Goal: Navigation & Orientation: Find specific page/section

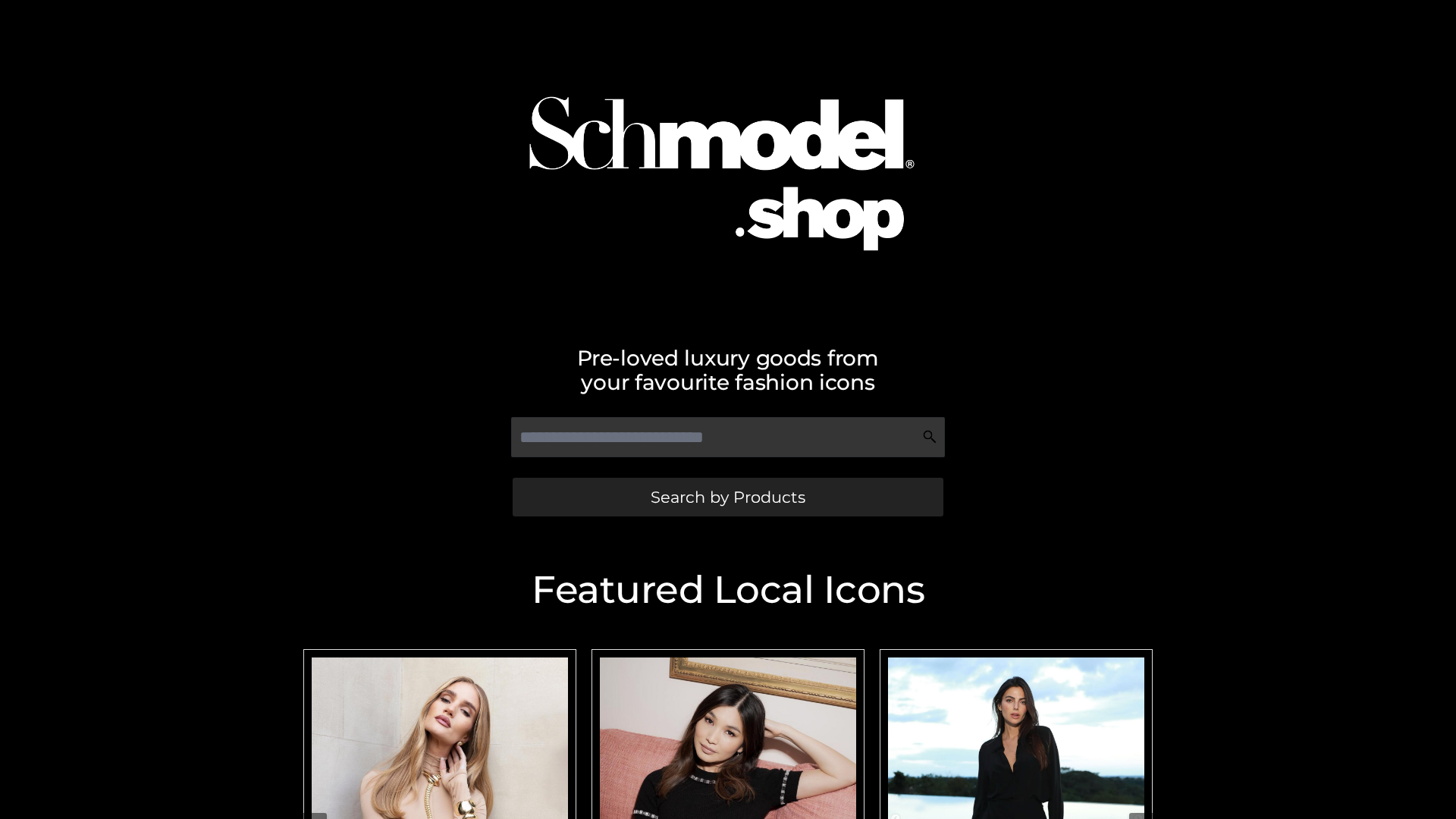
click at [728, 496] on span "Search by Products" at bounding box center [728, 497] width 155 height 16
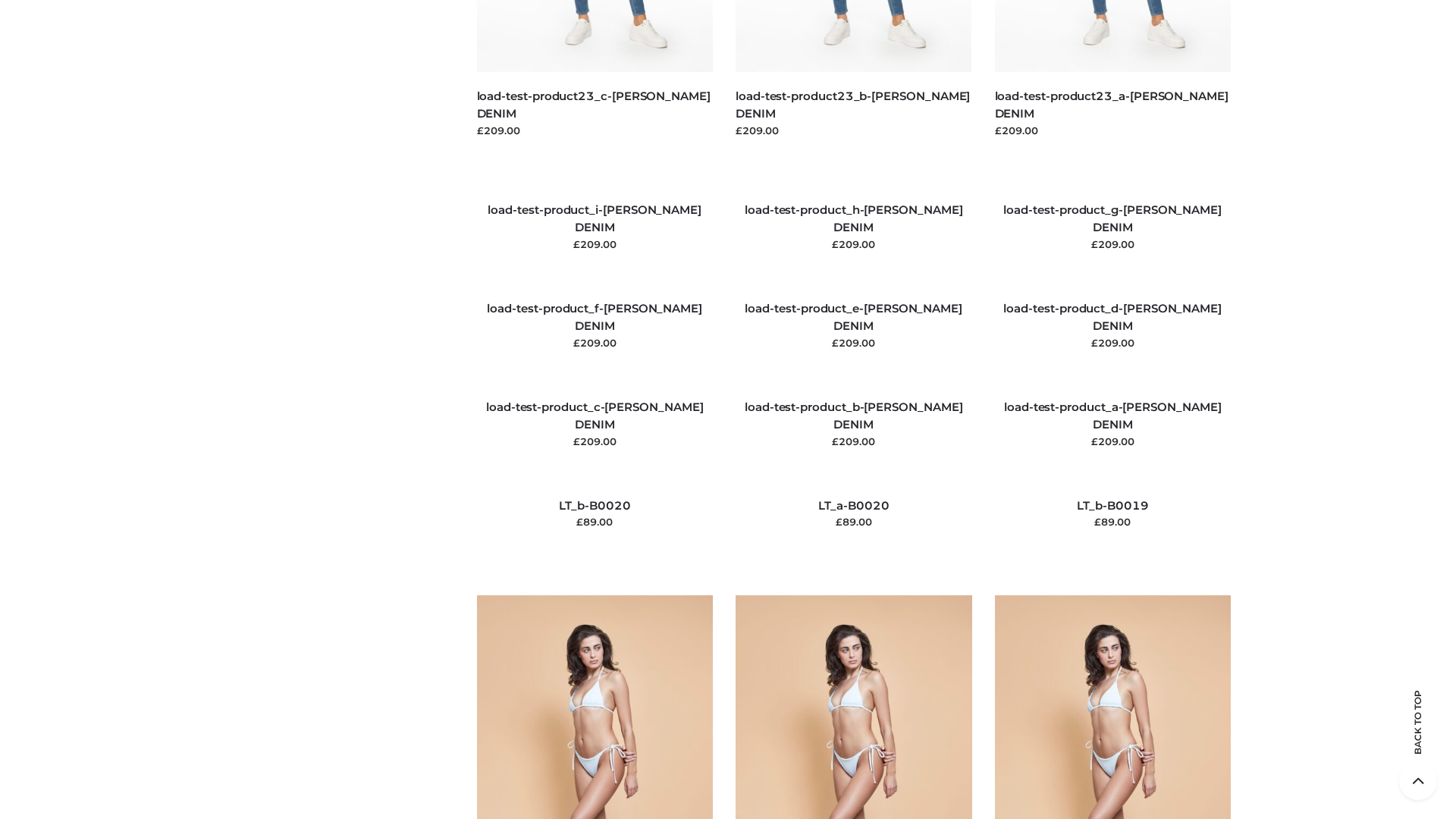
scroll to position [3565, 0]
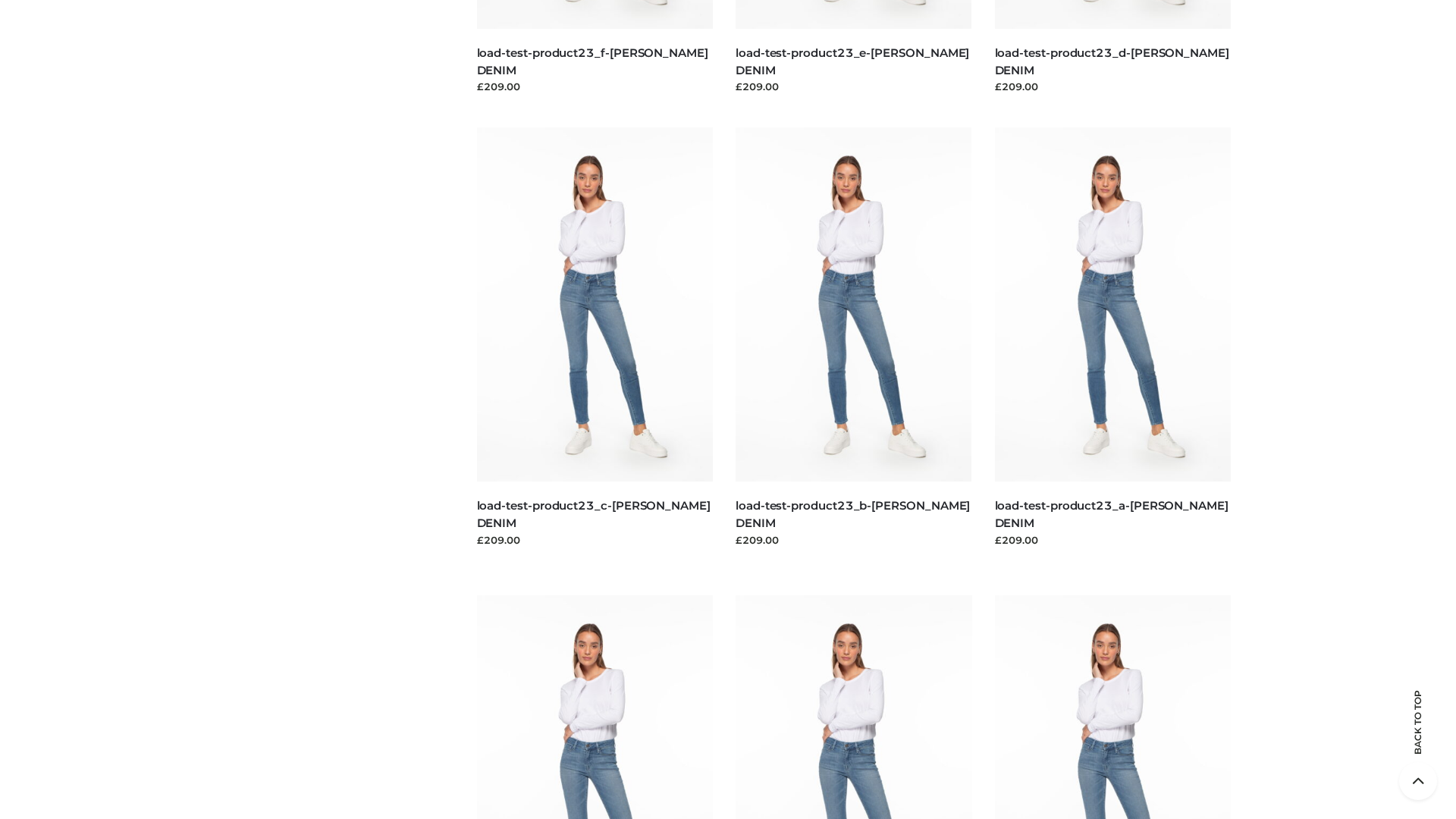
scroll to position [1329, 0]
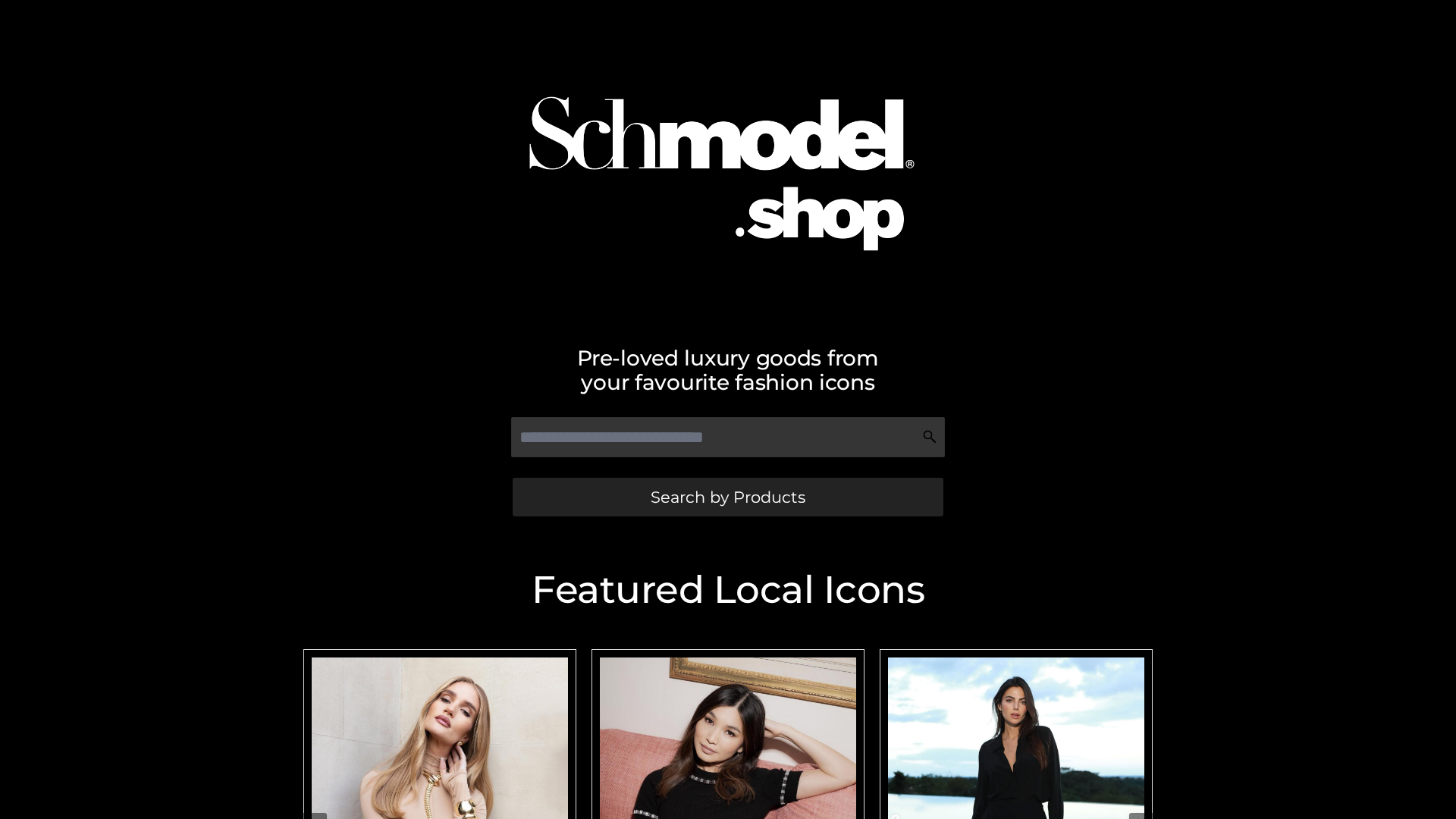
click at [728, 496] on span "Search by Products" at bounding box center [728, 497] width 155 height 16
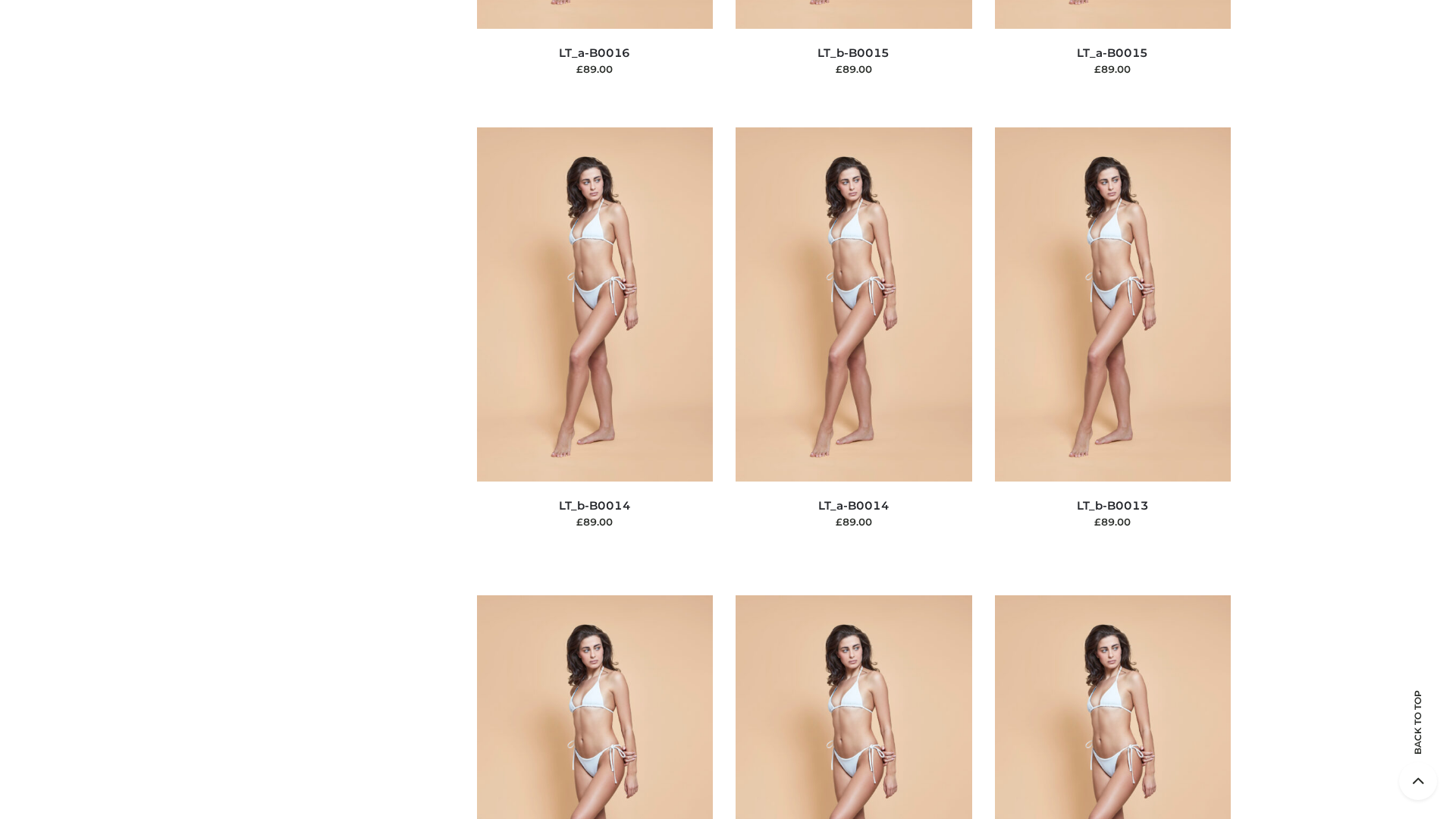
scroll to position [5392, 0]
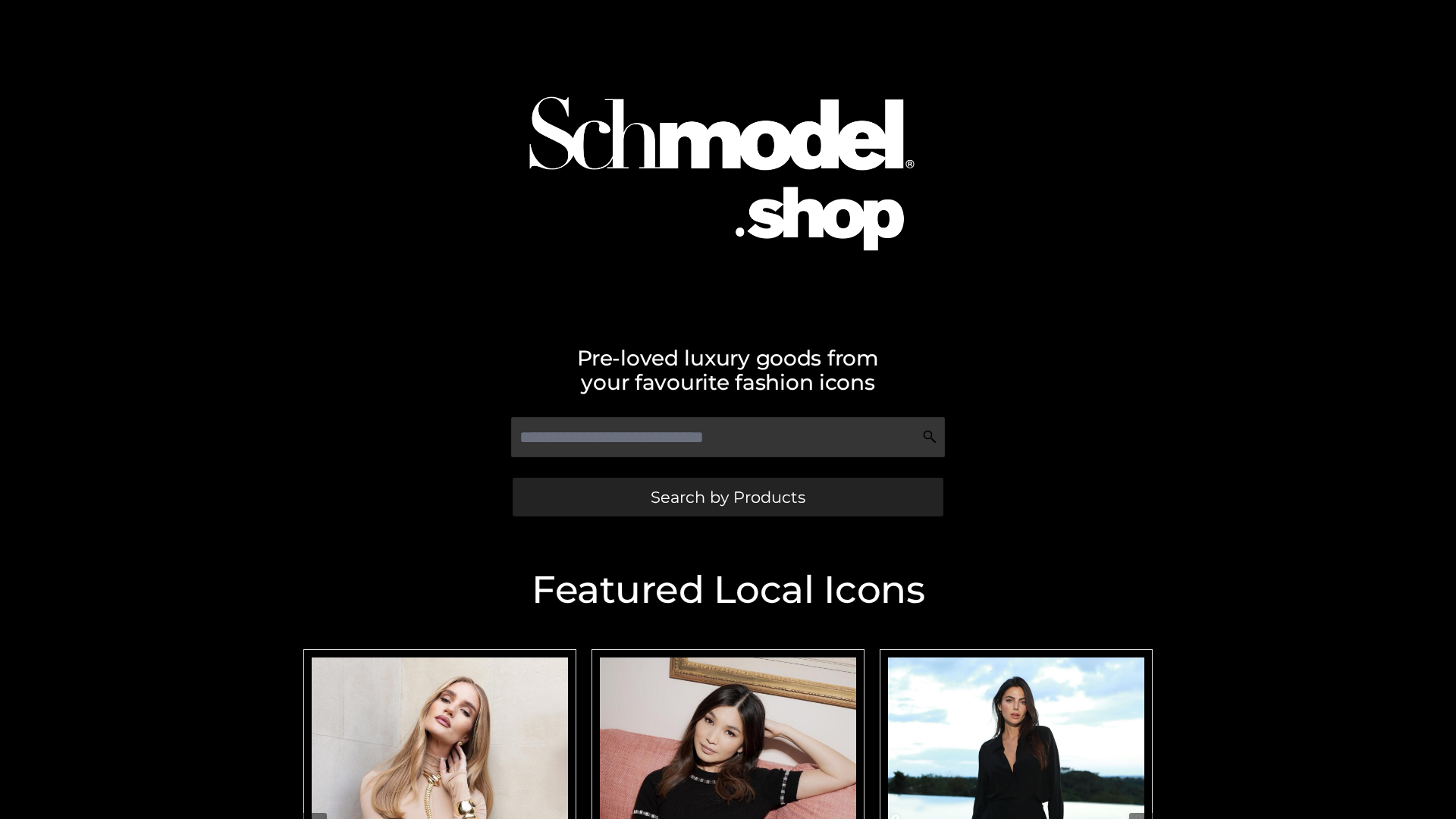
click at [728, 496] on span "Search by Products" at bounding box center [728, 497] width 155 height 16
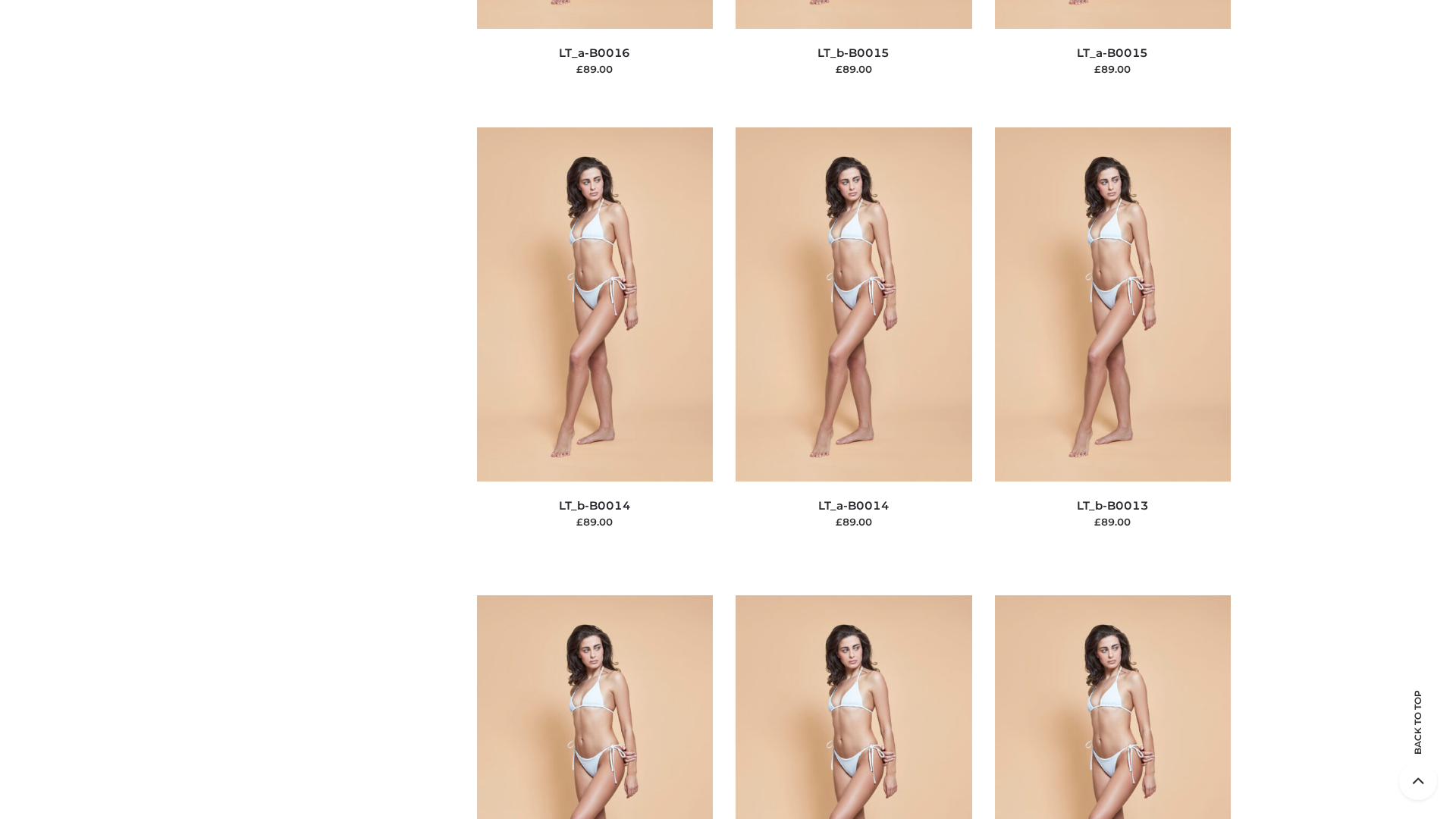
scroll to position [5392, 0]
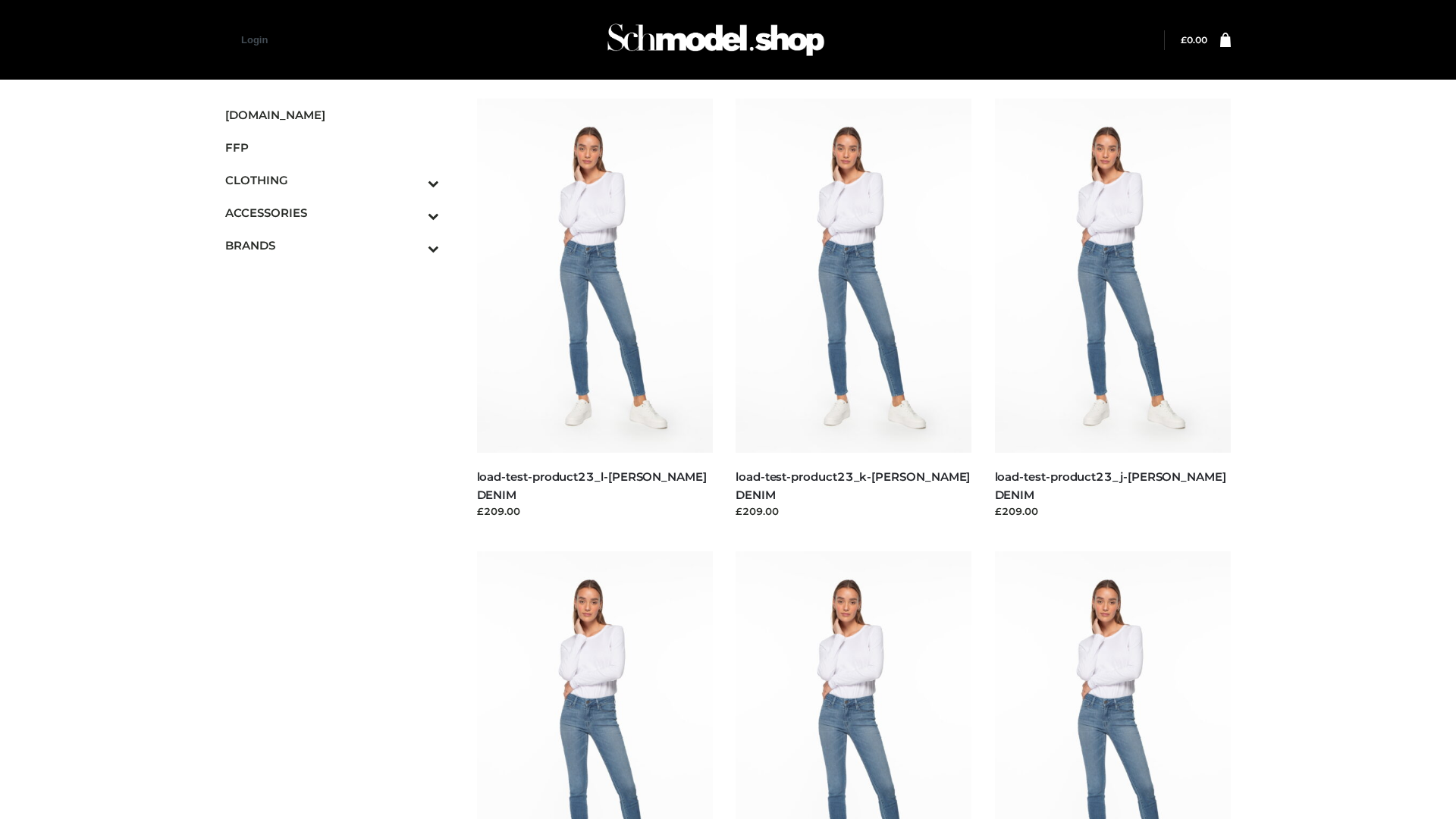
scroll to position [1329, 0]
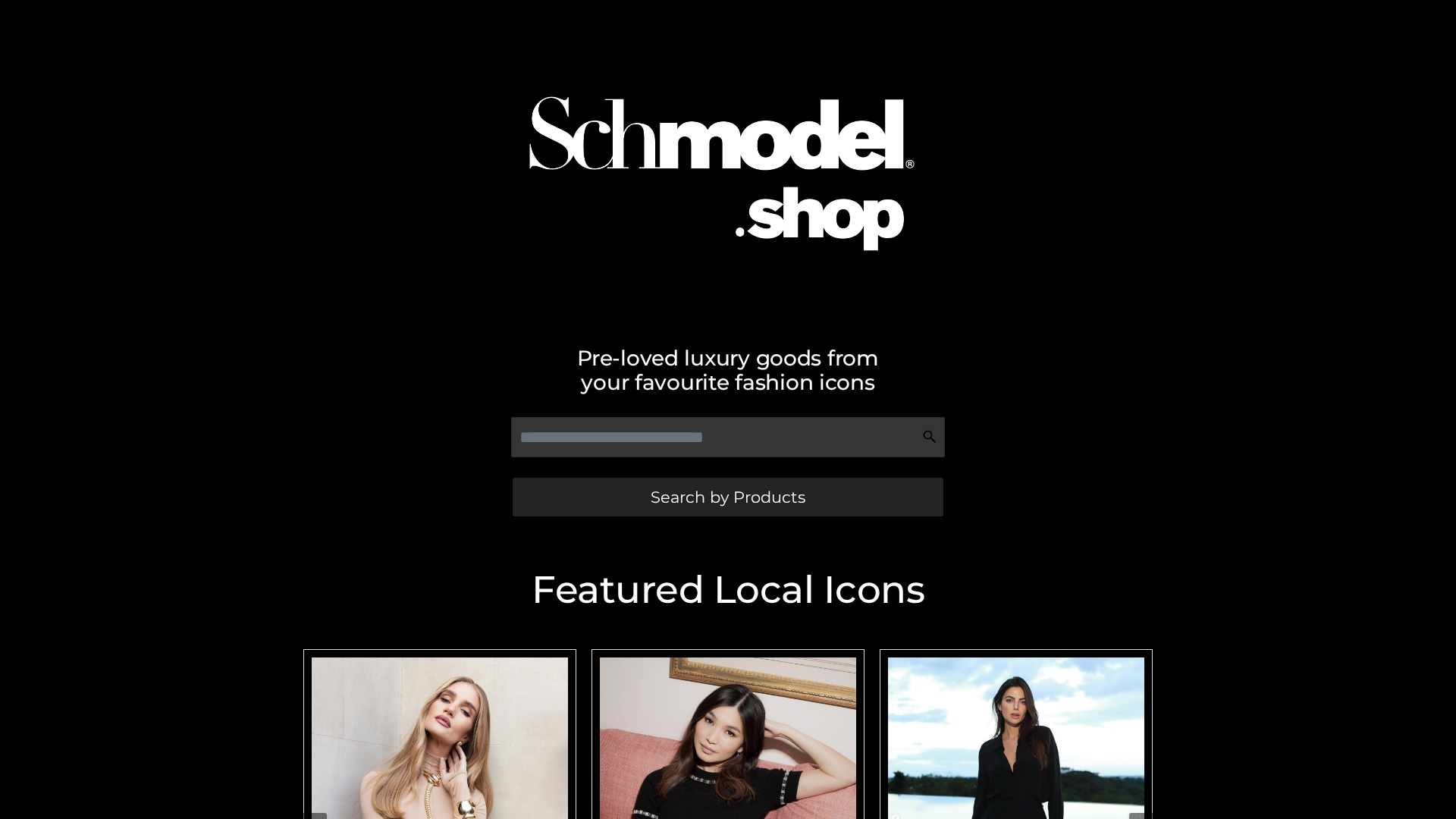
click at [728, 496] on span "Search by Products" at bounding box center [728, 497] width 155 height 16
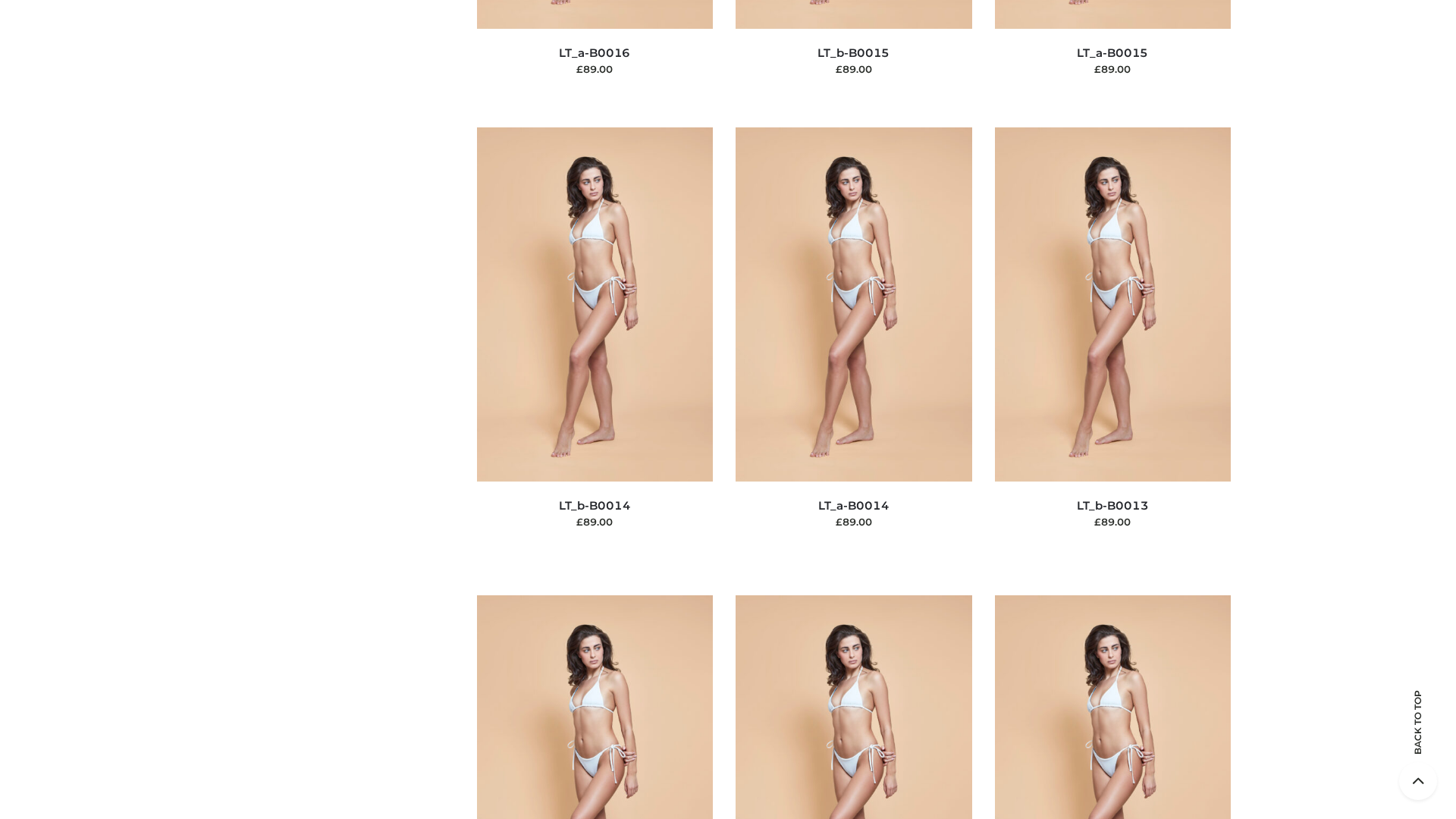
scroll to position [5392, 0]
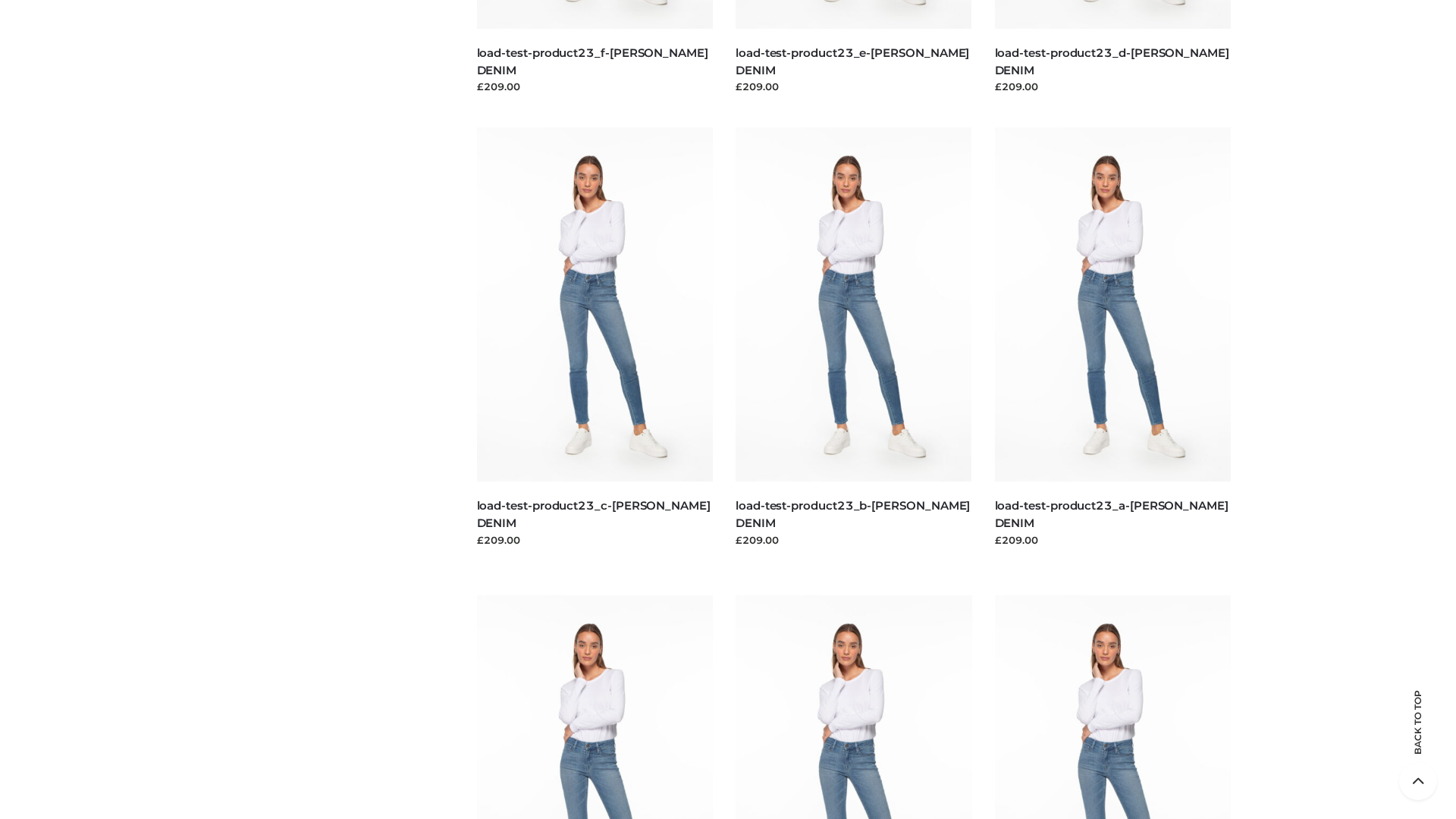
scroll to position [1329, 0]
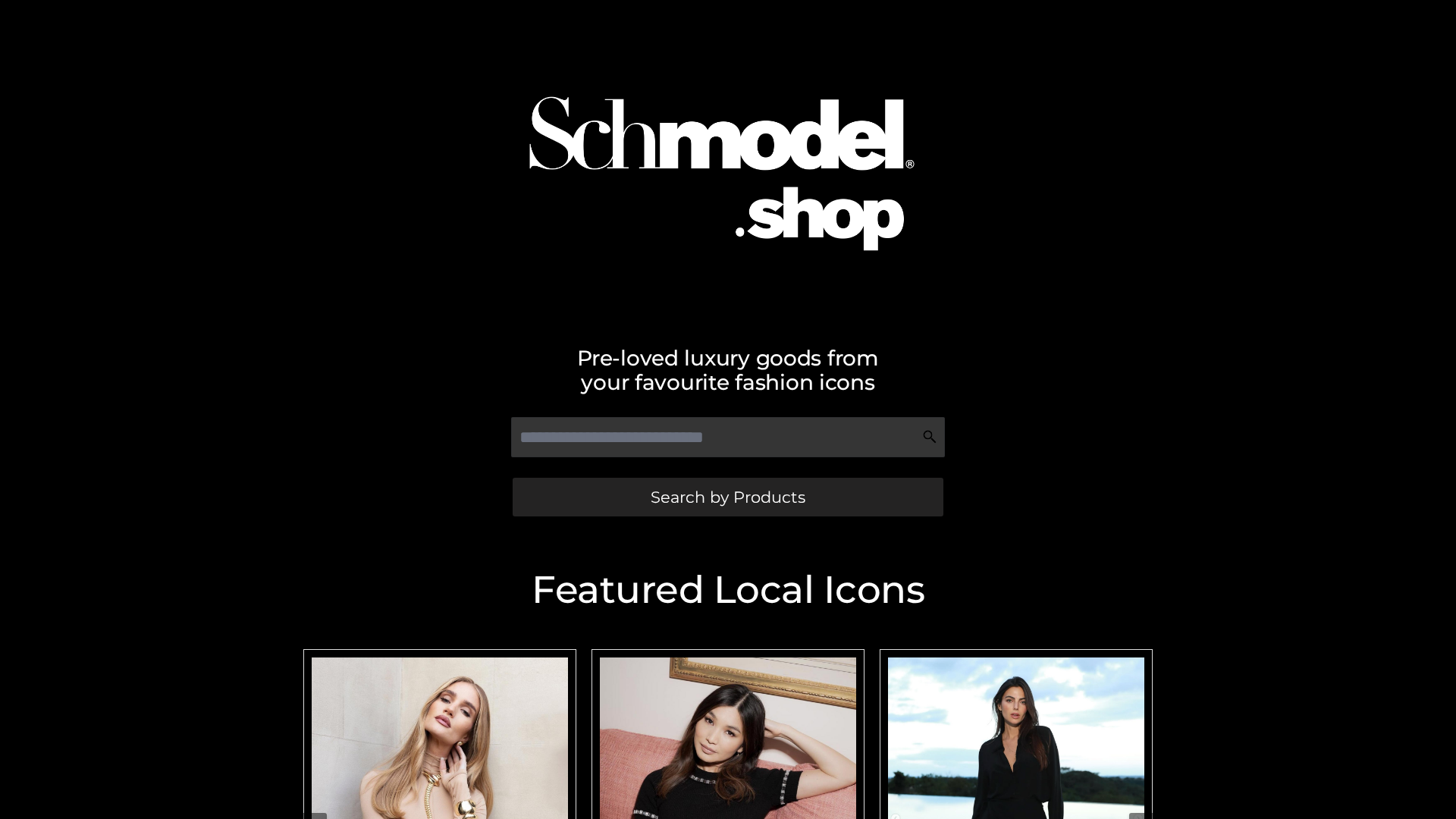
click at [728, 496] on span "Search by Products" at bounding box center [728, 497] width 155 height 16
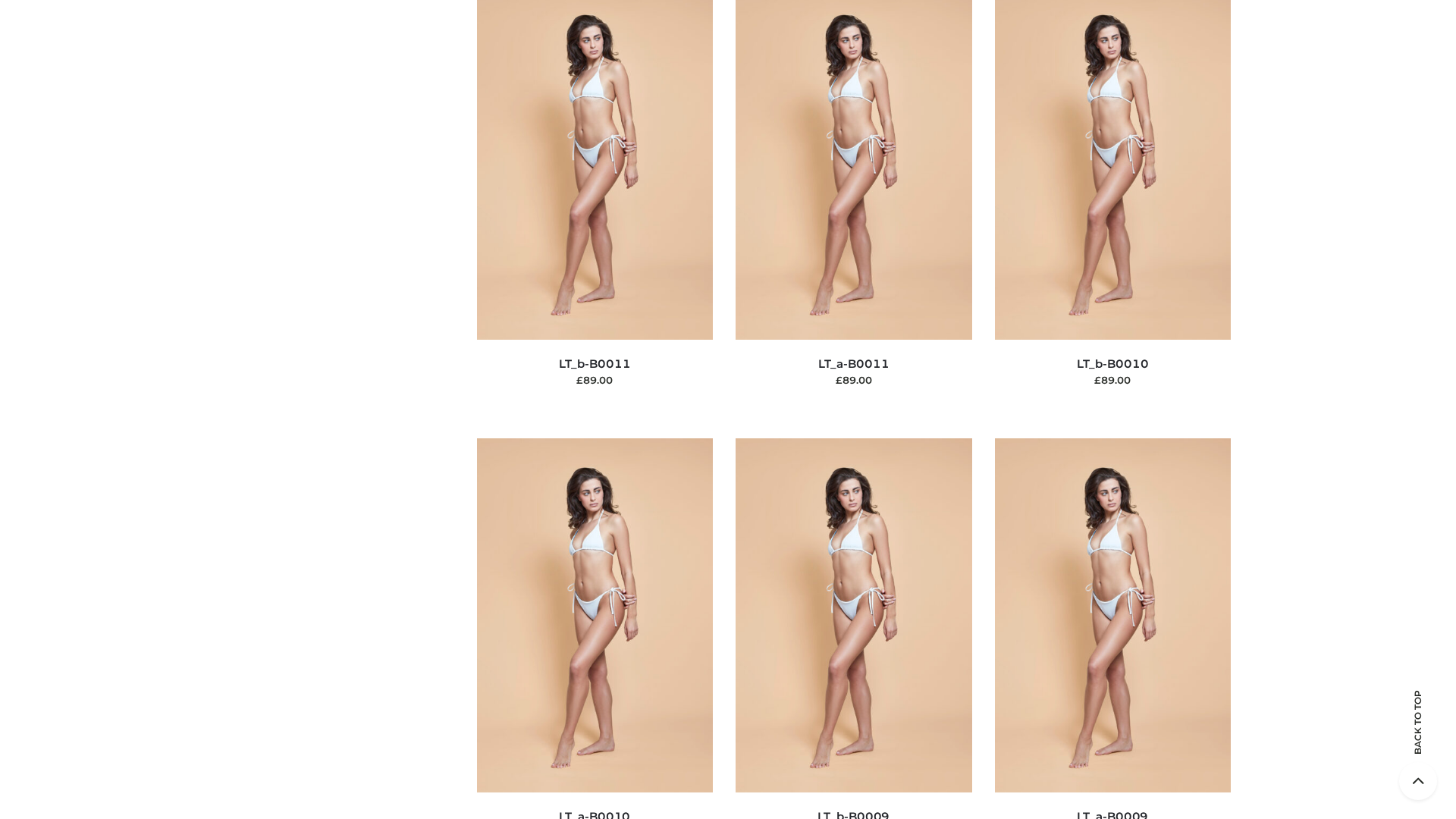
scroll to position [6808, 0]
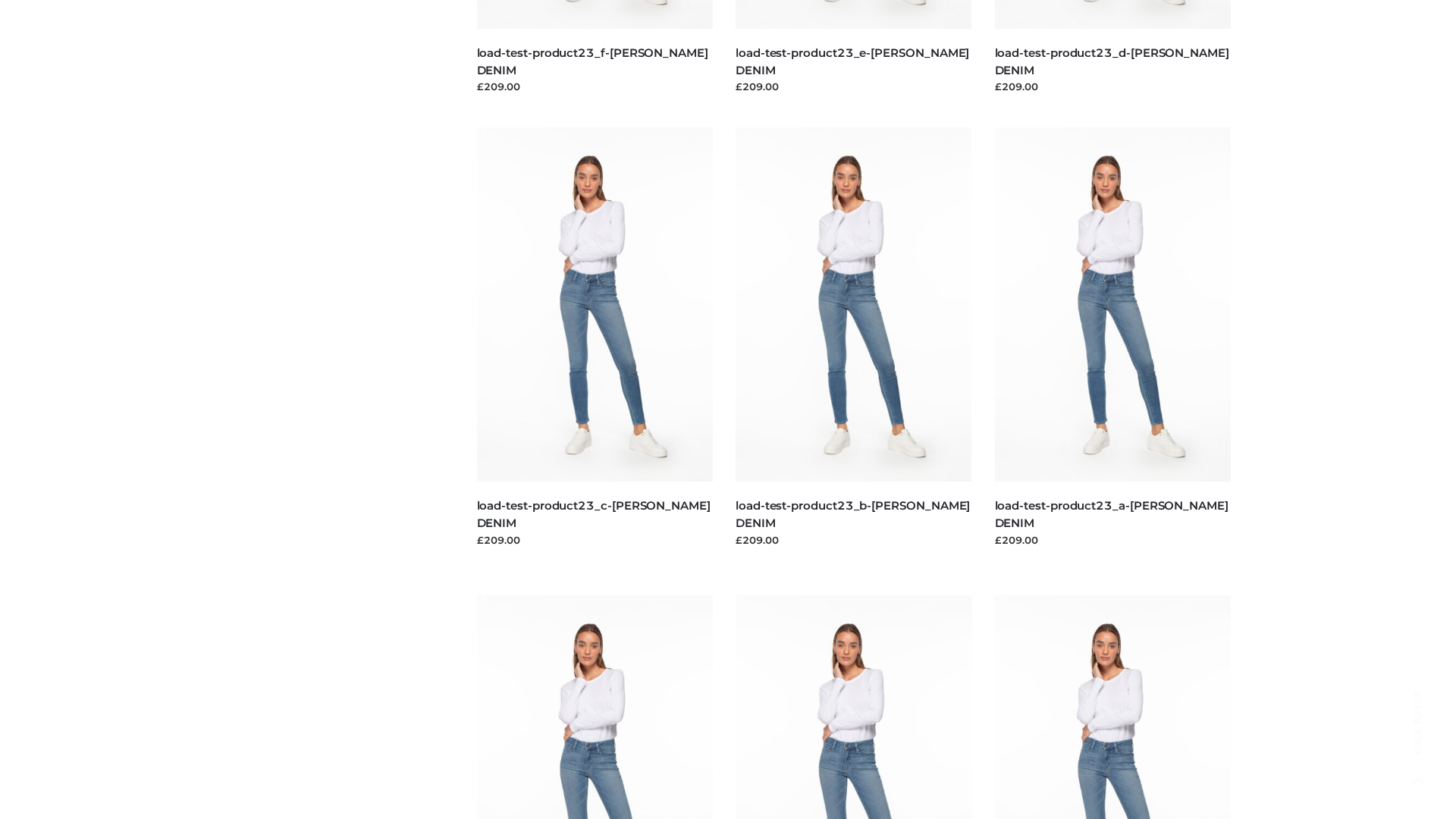
scroll to position [1329, 0]
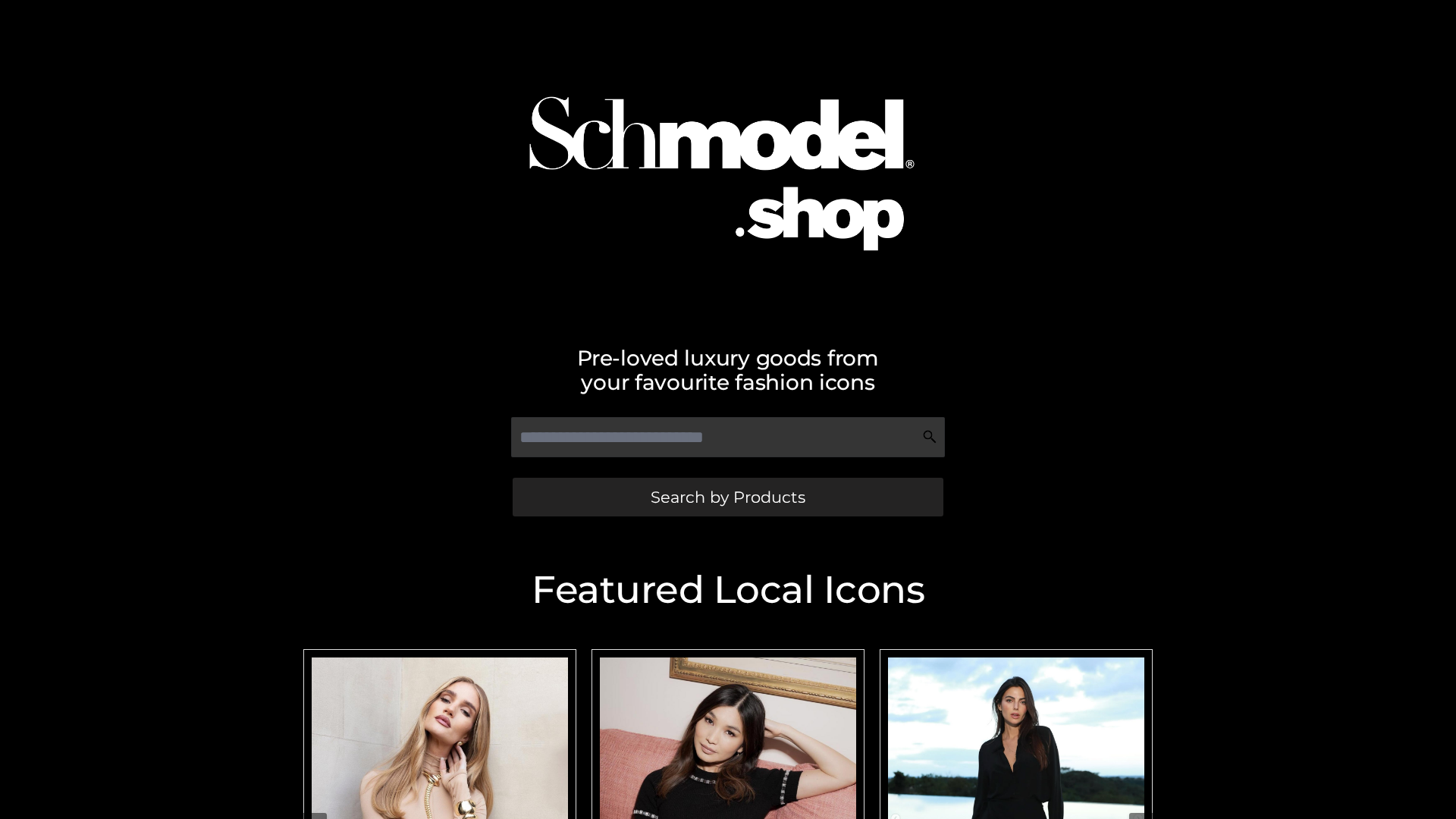
click at [728, 496] on span "Search by Products" at bounding box center [728, 497] width 155 height 16
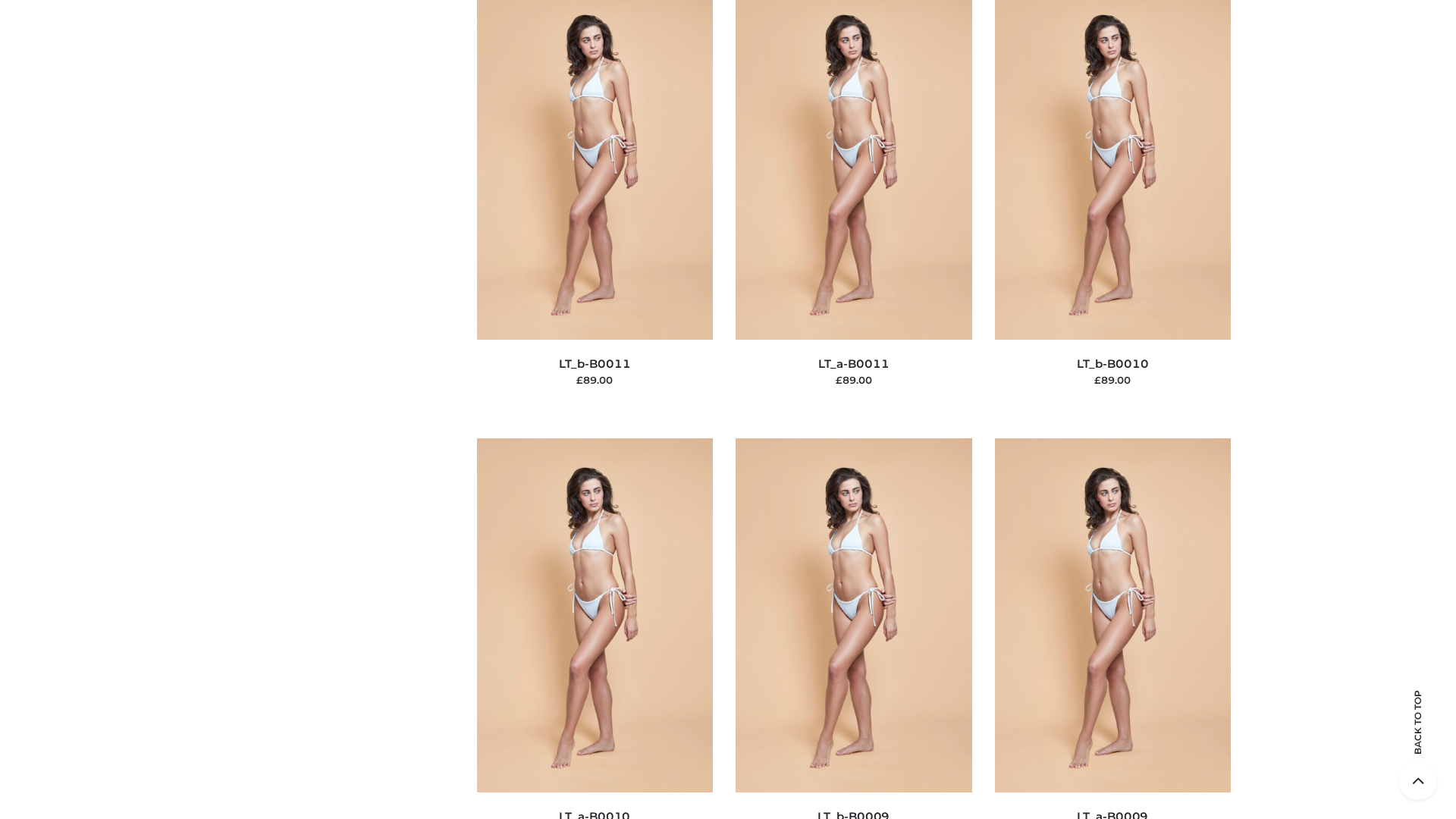
scroll to position [6808, 0]
